Goal: Task Accomplishment & Management: Use online tool/utility

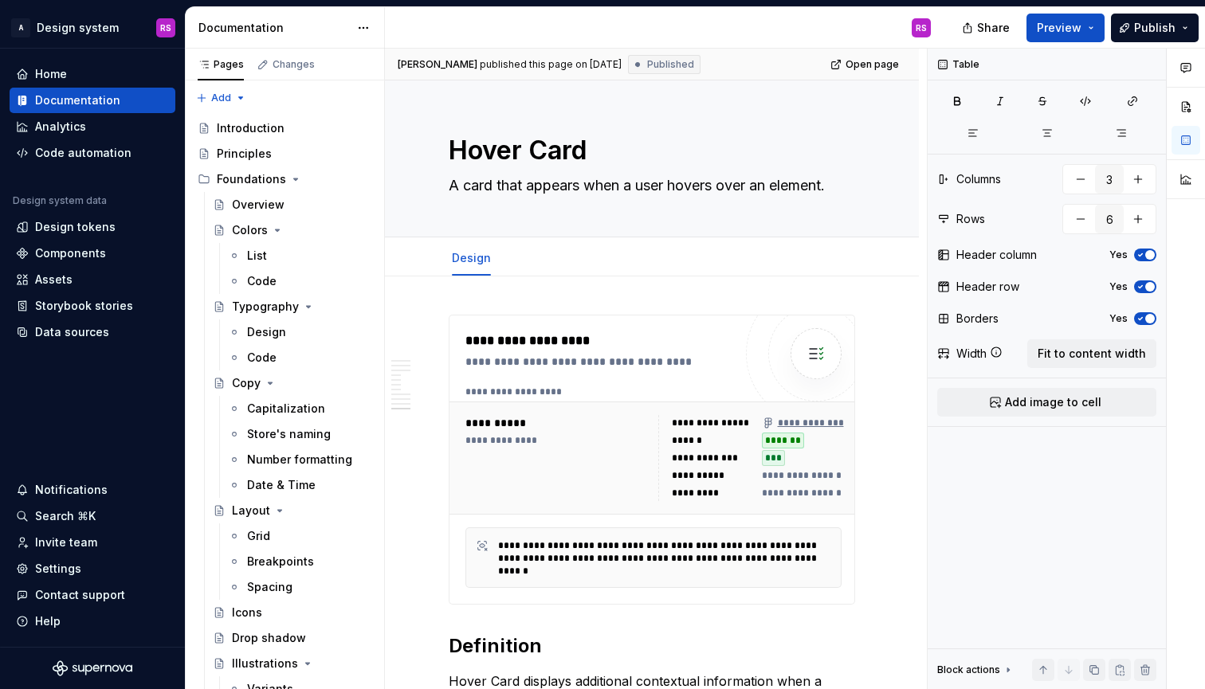
click at [1083, 7] on div "Share Preview Publish" at bounding box center [1085, 27] width 239 height 41
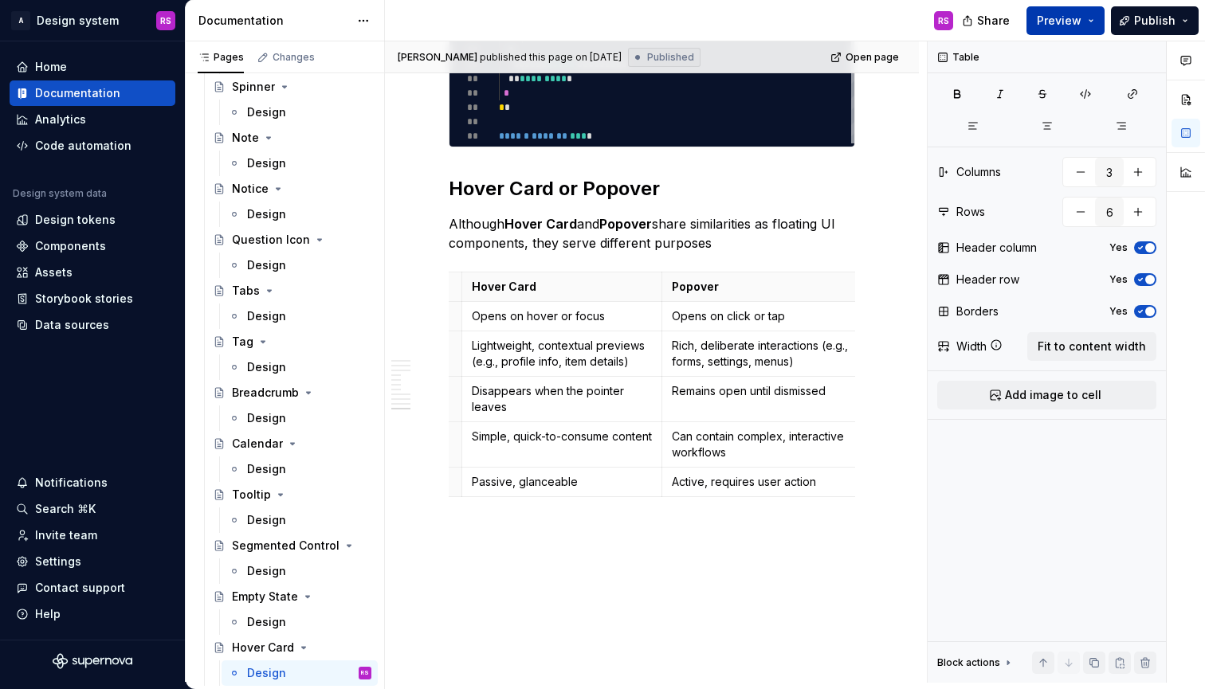
click at [1082, 14] on span "Preview" at bounding box center [1059, 21] width 45 height 16
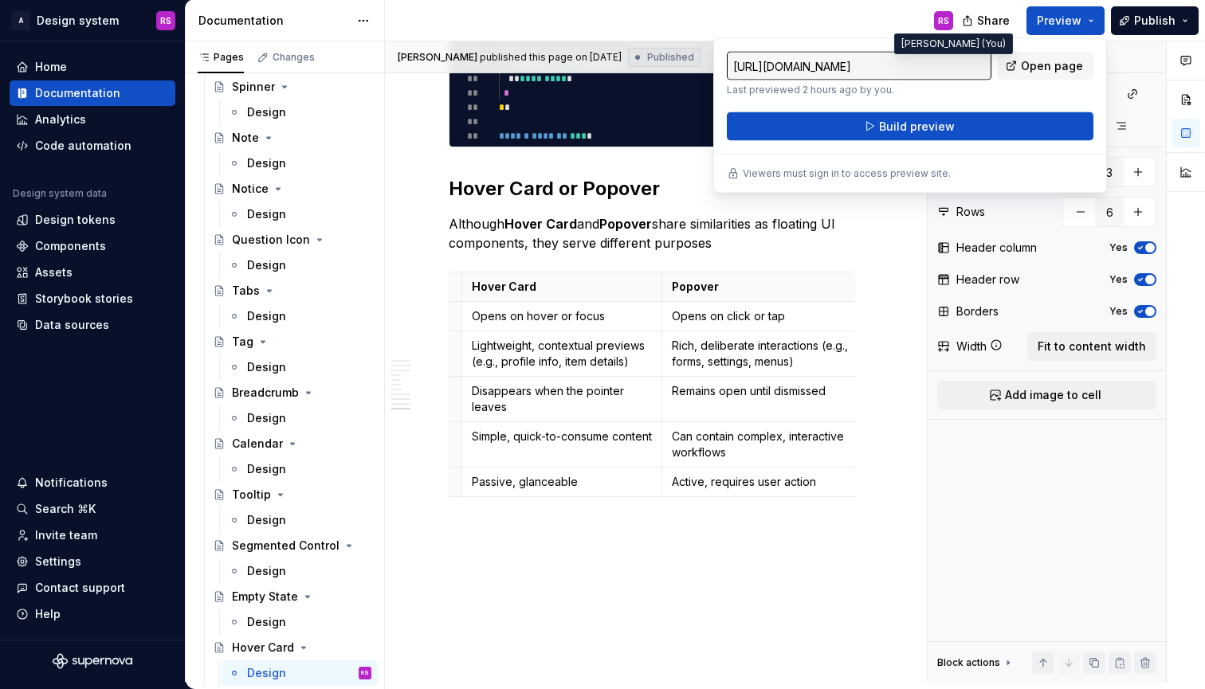
click at [937, 14] on div "RS" at bounding box center [943, 20] width 19 height 19
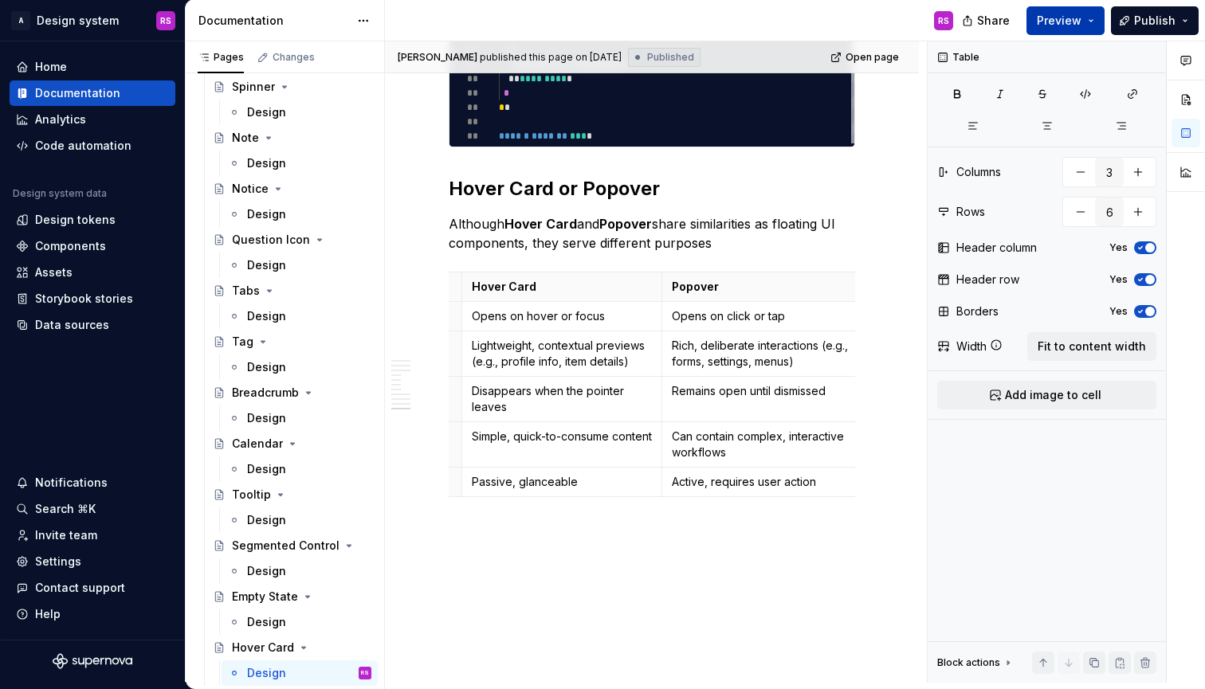
click at [1083, 32] on button "Preview" at bounding box center [1066, 20] width 78 height 29
click at [1165, 32] on button "Publish" at bounding box center [1155, 20] width 88 height 29
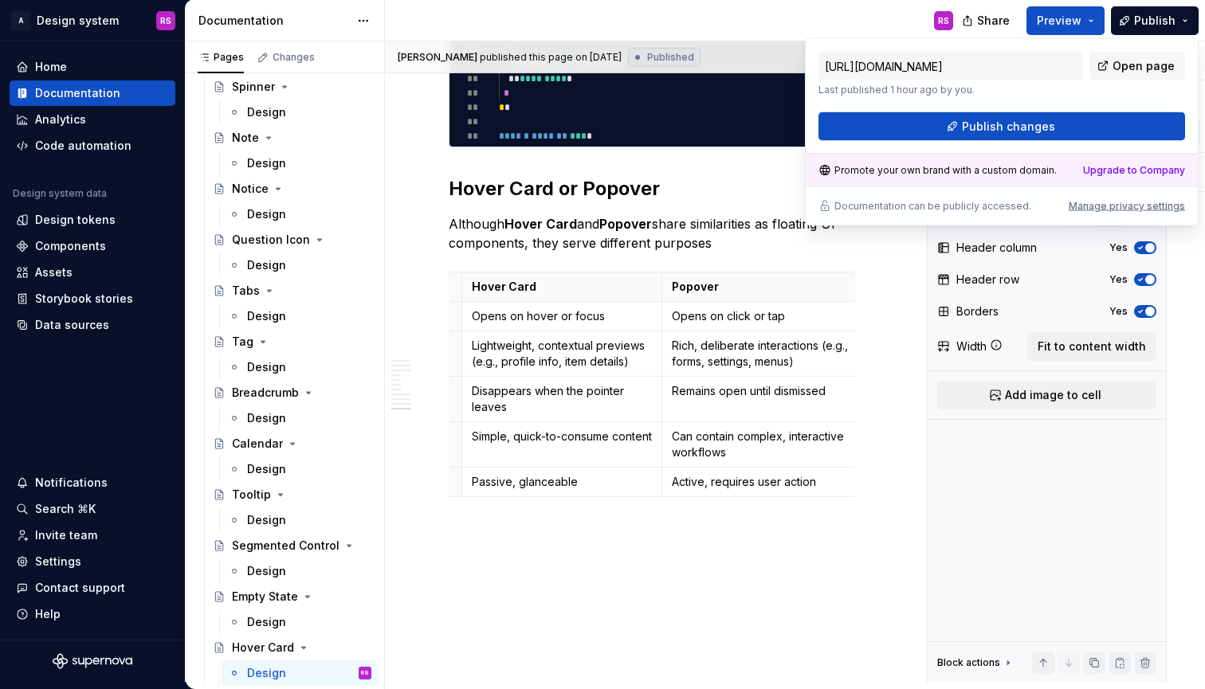
click at [981, 167] on div "Promote your own brand with a custom domain." at bounding box center [938, 170] width 238 height 13
drag, startPoint x: 981, startPoint y: 167, endPoint x: 1026, endPoint y: 195, distance: 52.6
click at [1027, 194] on div "https://apptweak.supernova-docs.io/latest/components/hover-card/design-h0HsjW6d…" at bounding box center [1002, 132] width 394 height 188
click at [1026, 195] on div "https://apptweak.supernova-docs.io/latest/components/hover-card/design-h0HsjW6d…" at bounding box center [1002, 132] width 394 height 188
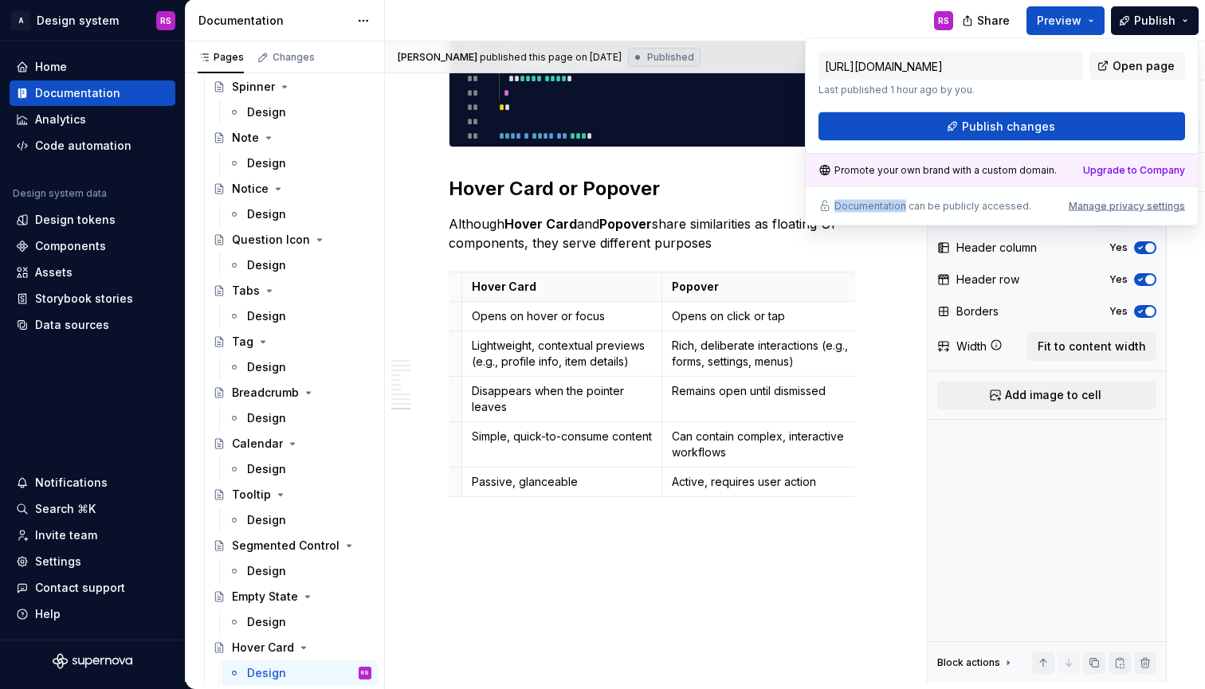
click at [1026, 195] on div "https://apptweak.supernova-docs.io/latest/components/hover-card/design-h0HsjW6d…" at bounding box center [1002, 132] width 394 height 188
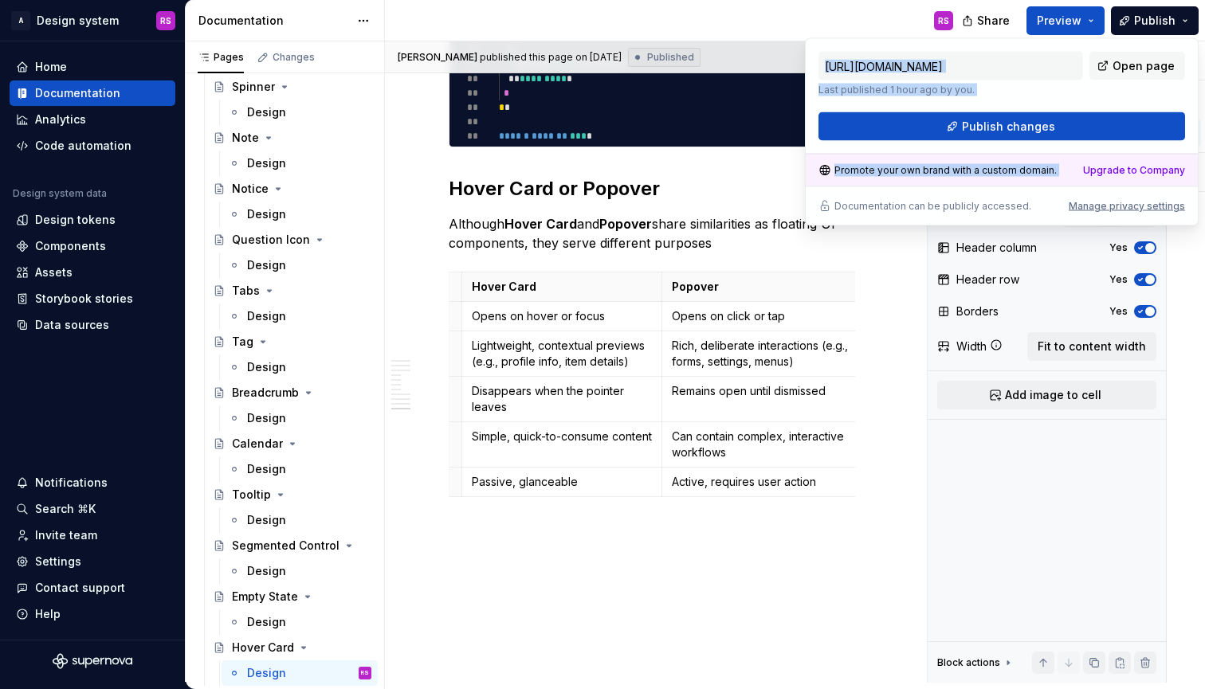
drag, startPoint x: 1026, startPoint y: 195, endPoint x: 1204, endPoint y: 205, distance: 178.8
click at [1204, 205] on body "A Design system RS Home Documentation Analytics Code automation Design system d…" at bounding box center [602, 344] width 1205 height 689
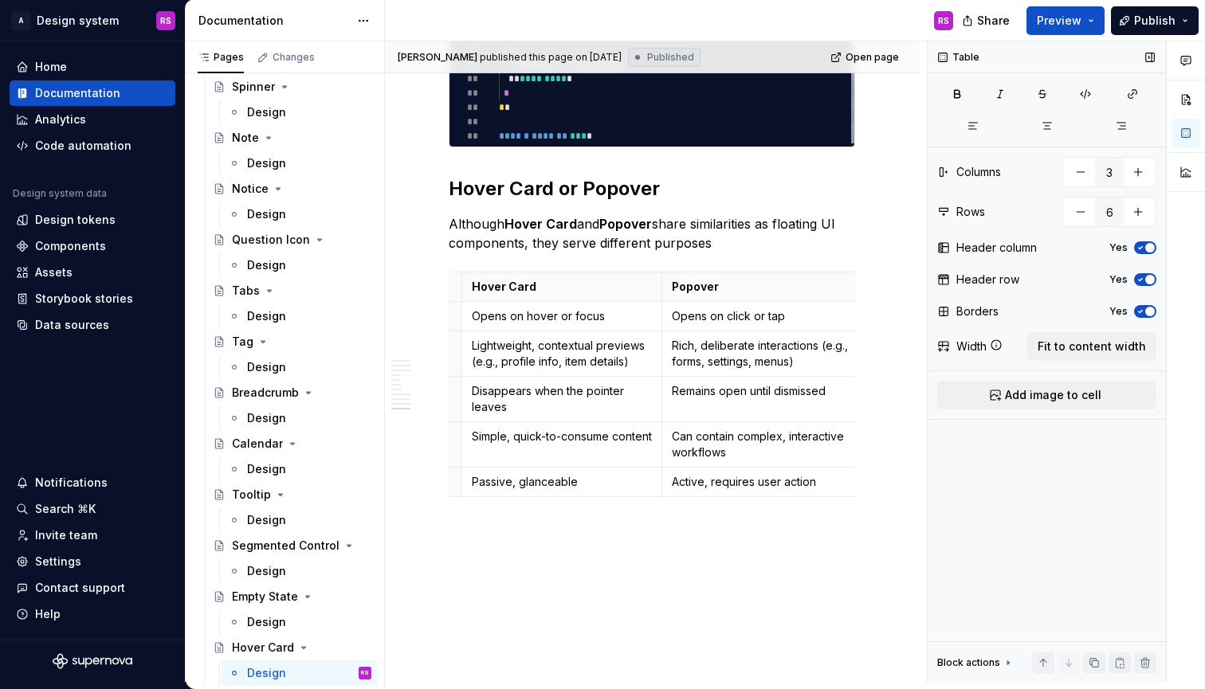
click at [964, 371] on div at bounding box center [1047, 371] width 238 height 1
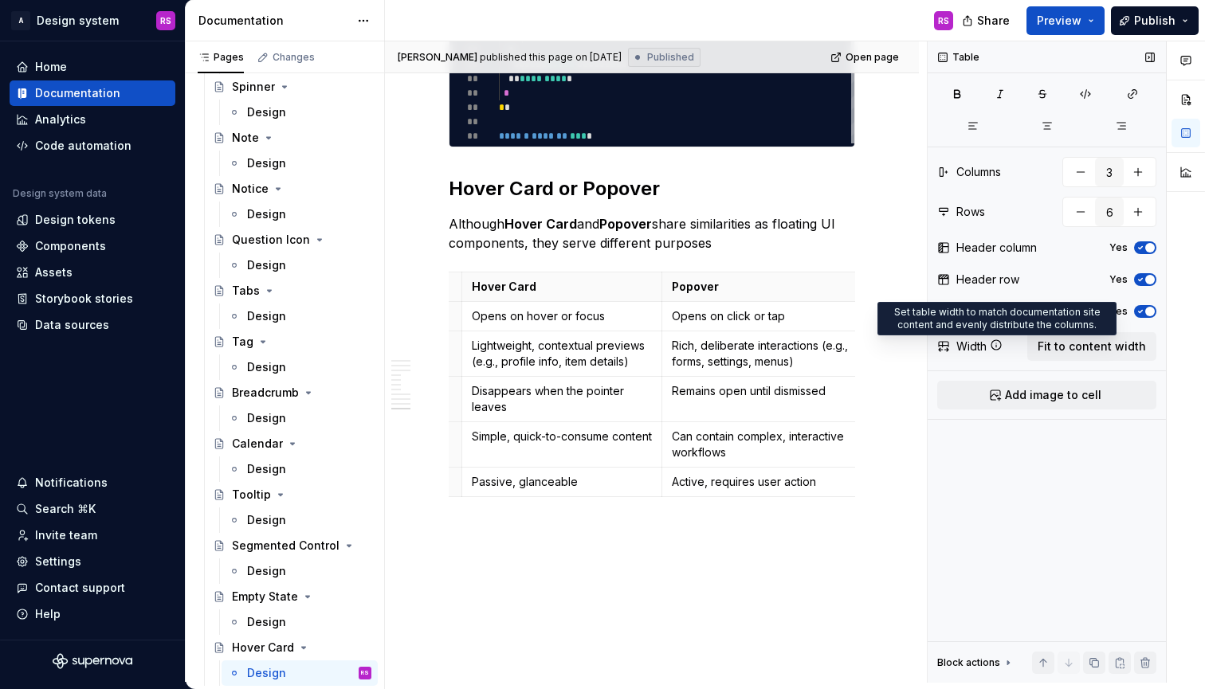
click at [1001, 344] on icon at bounding box center [996, 345] width 10 height 10
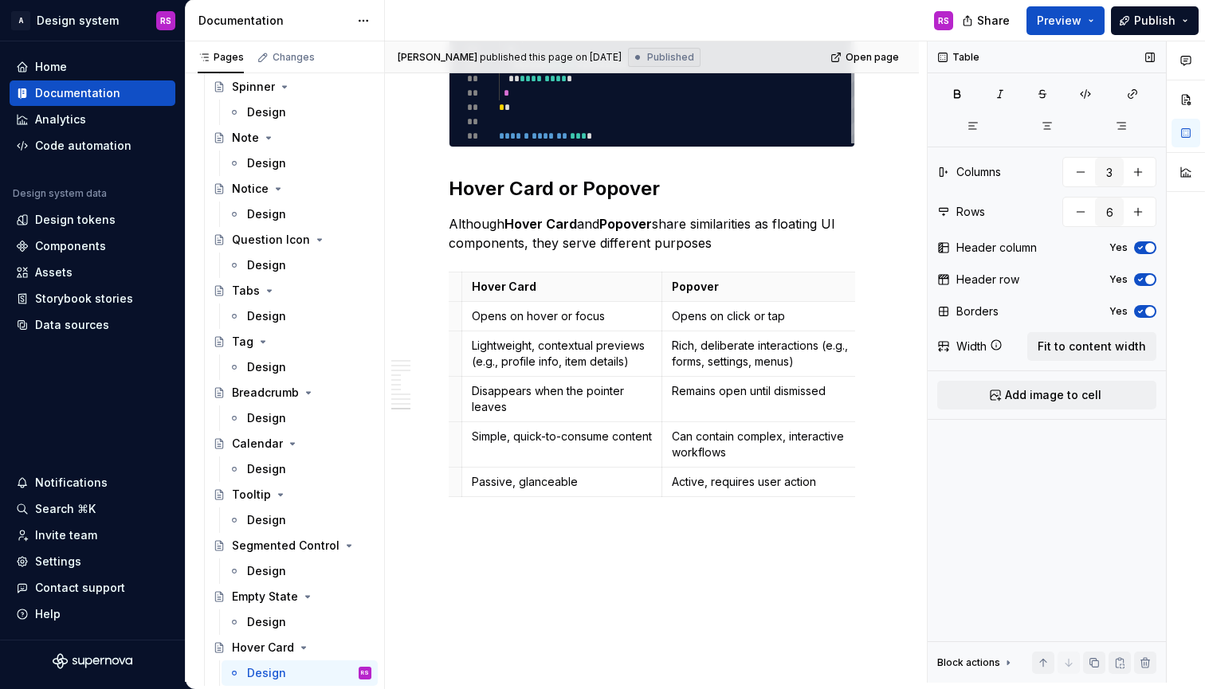
click at [1001, 344] on icon at bounding box center [996, 345] width 10 height 10
click at [990, 317] on div "Borders" at bounding box center [977, 312] width 42 height 16
drag, startPoint x: 990, startPoint y: 317, endPoint x: 944, endPoint y: 180, distance: 144.4
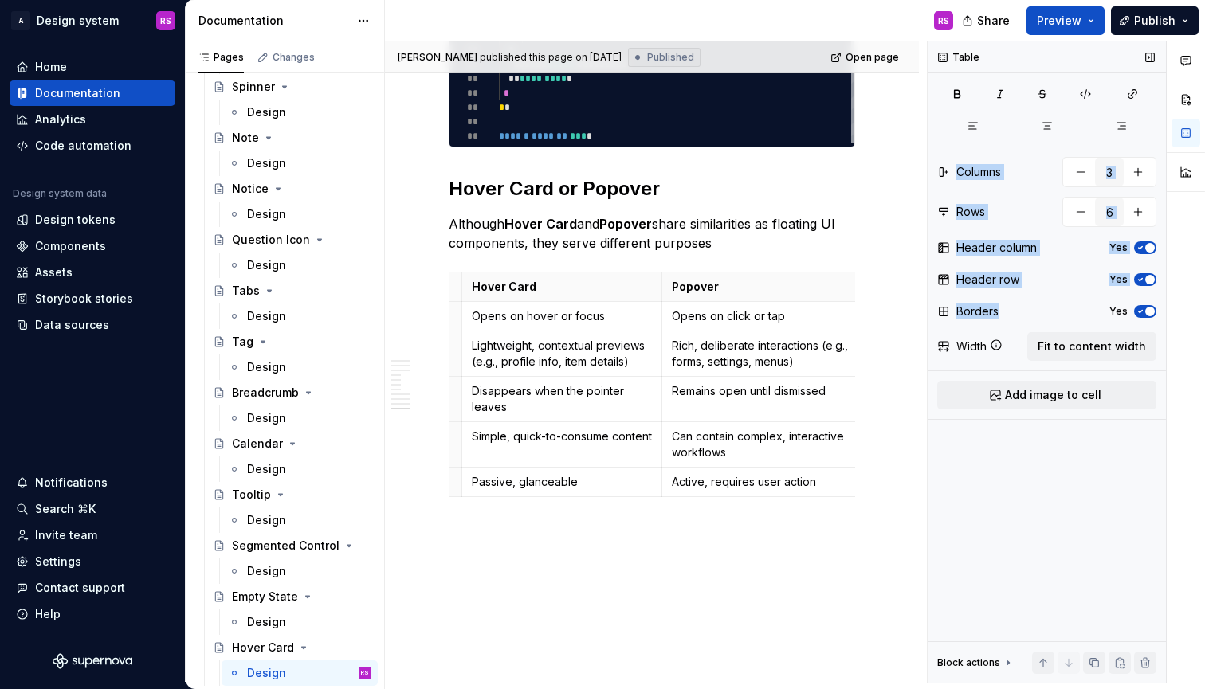
click at [944, 180] on div "Table Columns 3 Rows 6 Header column Yes Header row Yes Borders Yes Width Fit t…" at bounding box center [1047, 362] width 238 height 642
click at [944, 180] on div "Columns 3" at bounding box center [1046, 172] width 219 height 30
drag, startPoint x: 944, startPoint y: 180, endPoint x: 1024, endPoint y: 349, distance: 186.8
click at [1024, 349] on div "Table Columns 3 Rows 6 Header column Yes Header row Yes Borders Yes Width Fit t…" at bounding box center [1047, 362] width 238 height 642
click at [1024, 348] on div "Width Fit to content width" at bounding box center [1046, 346] width 219 height 29
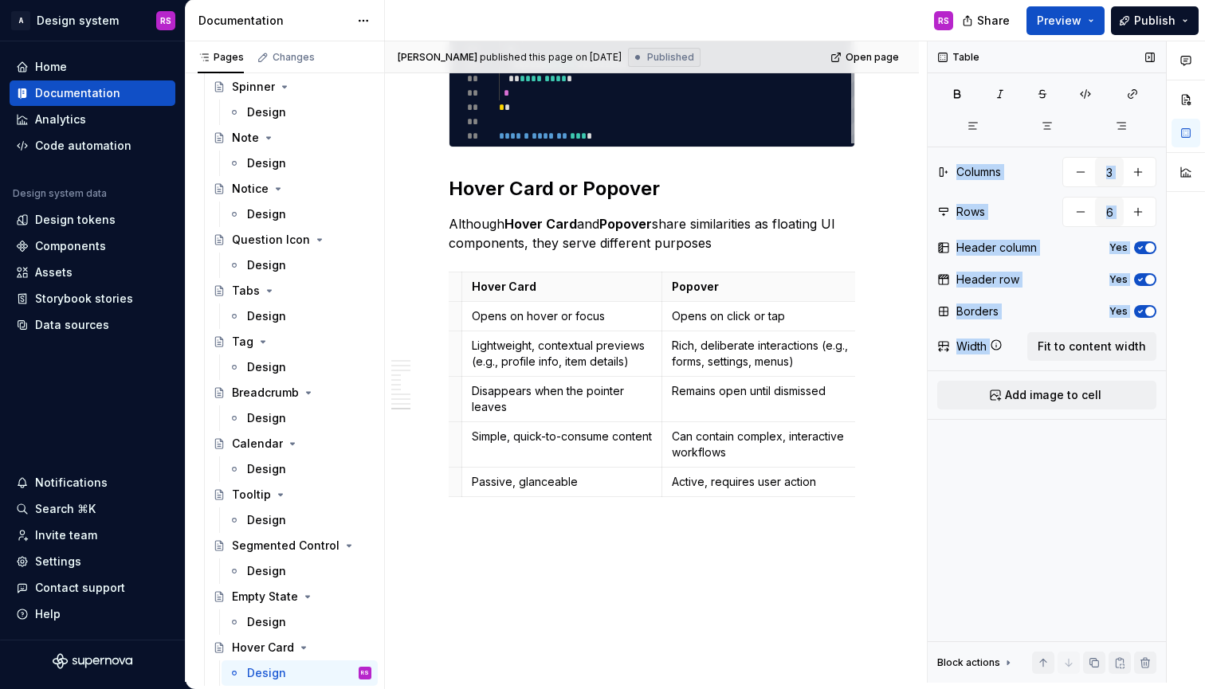
drag, startPoint x: 1020, startPoint y: 347, endPoint x: 940, endPoint y: 174, distance: 190.4
click at [940, 174] on div "Table Columns 3 Rows 6 Header column Yes Header row Yes Borders Yes Width Fit t…" at bounding box center [1047, 362] width 238 height 642
click at [962, 170] on div "Columns" at bounding box center [978, 172] width 45 height 16
drag, startPoint x: 962, startPoint y: 170, endPoint x: 1000, endPoint y: 337, distance: 171.7
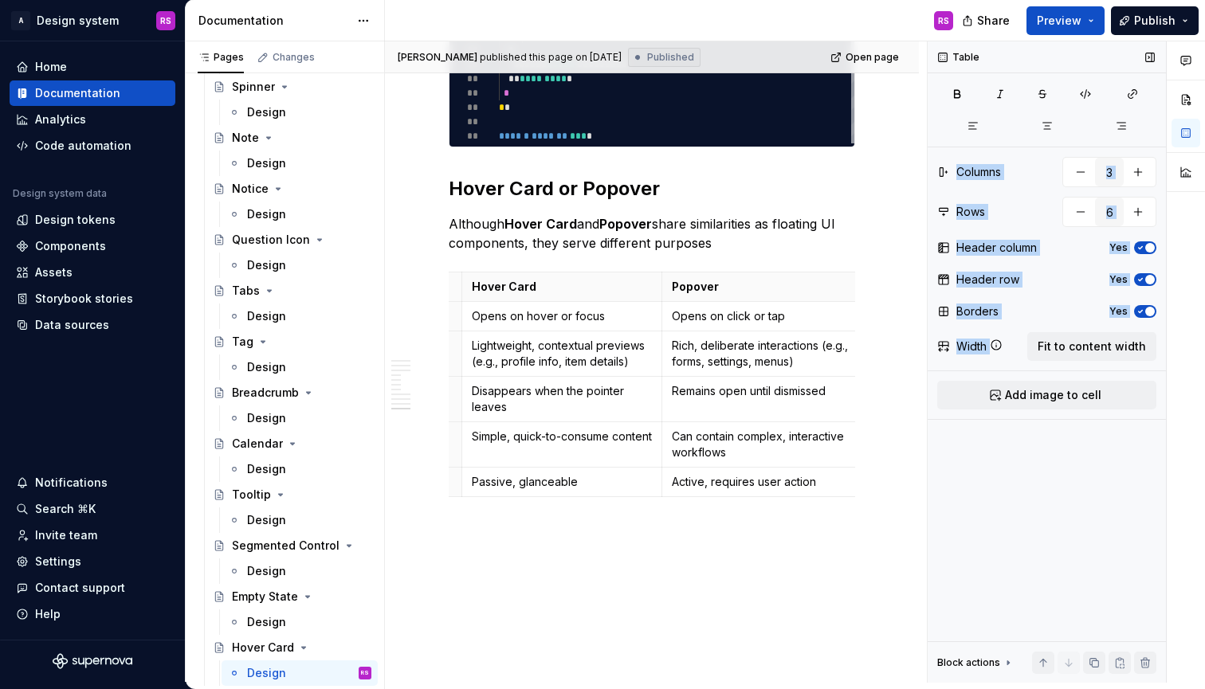
click at [1000, 337] on div "Table Columns 3 Rows 6 Header column Yes Header row Yes Borders Yes Width Fit t…" at bounding box center [1047, 362] width 238 height 642
type textarea "*"
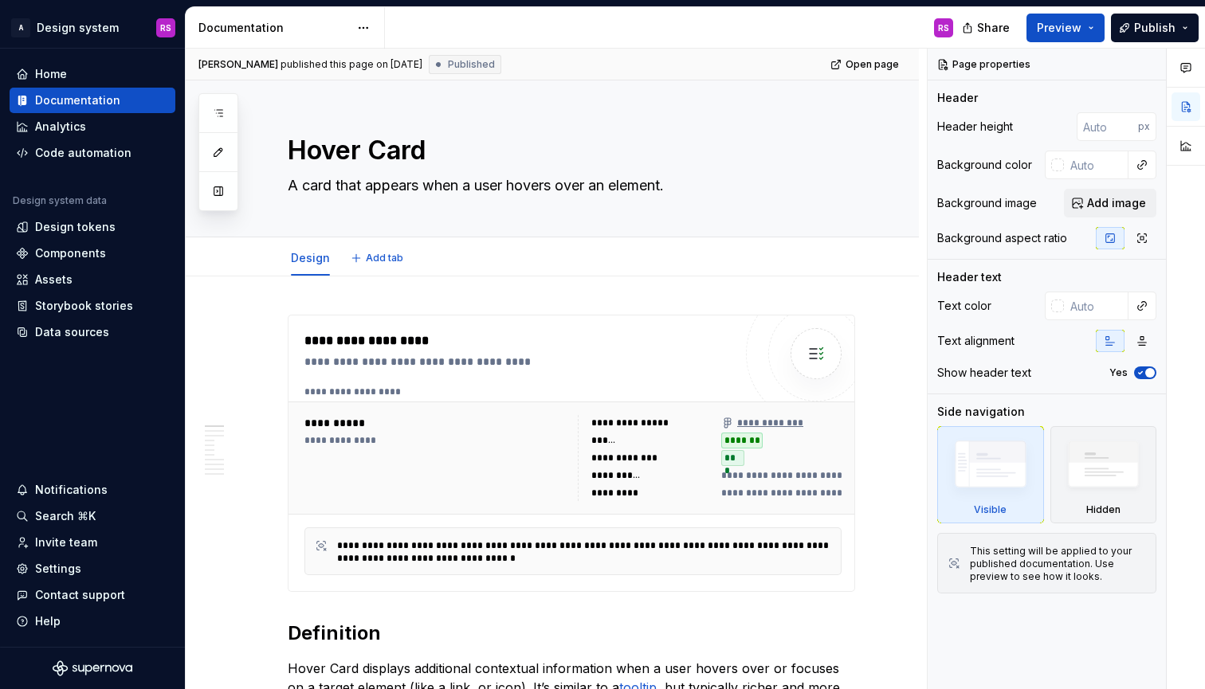
type textarea "*"
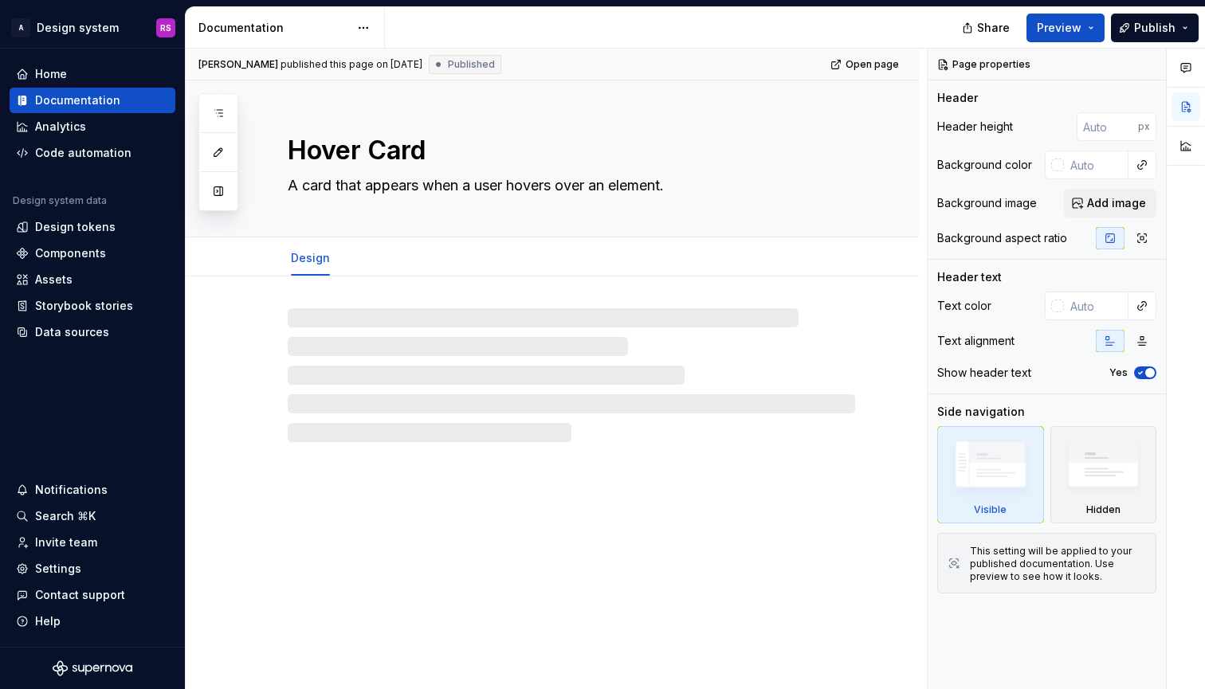
type textarea "*"
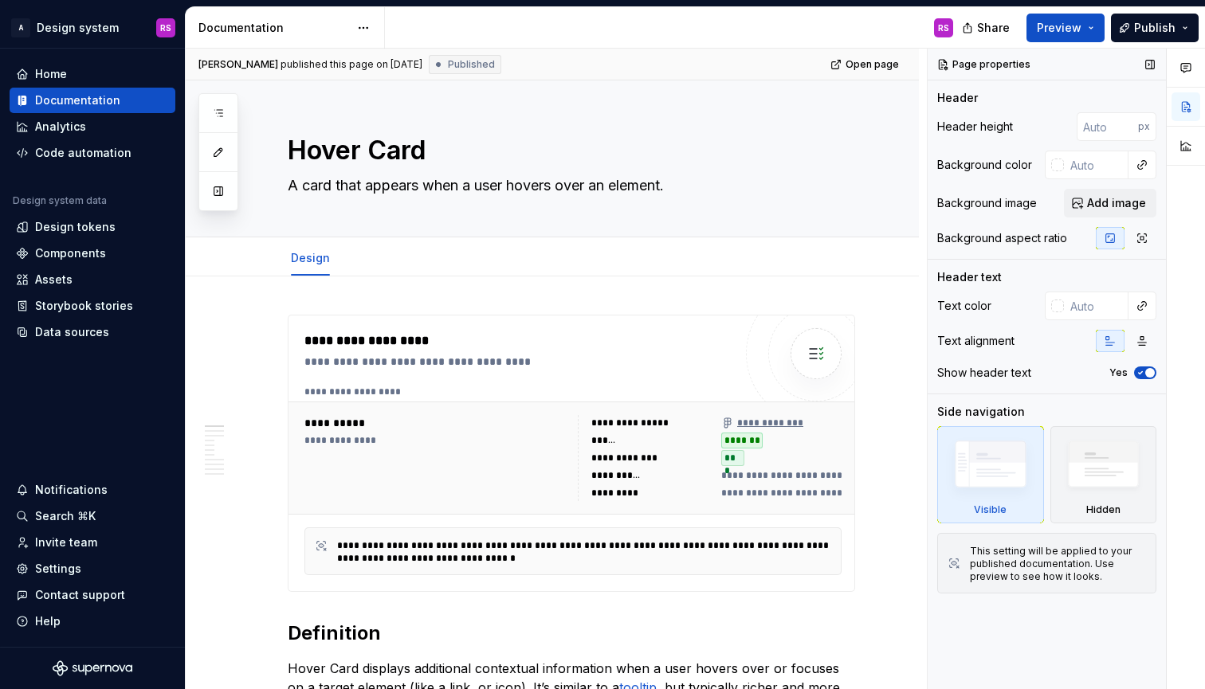
type textarea "*"
